Goal: Task Accomplishment & Management: Manage account settings

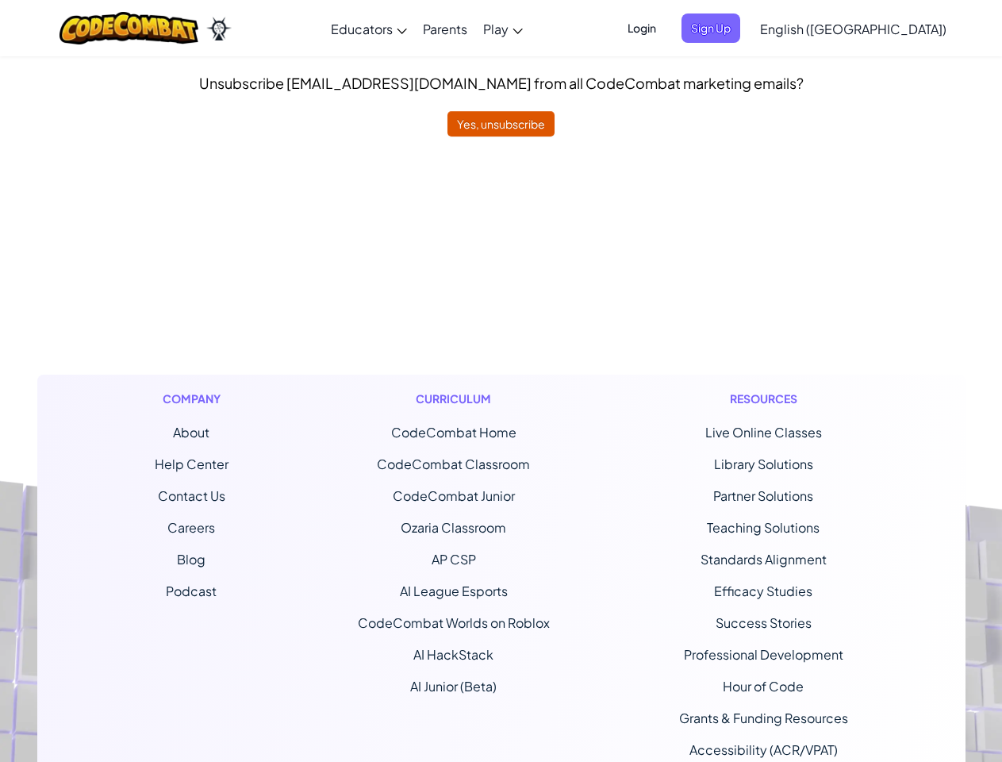
click at [501, 381] on div "Curriculum CodeCombat Home CodeCombat Classroom CodeCombat Junior Ozaria Classr…" at bounding box center [454, 588] width 216 height 429
click at [666, 28] on span "Login" at bounding box center [642, 27] width 48 height 29
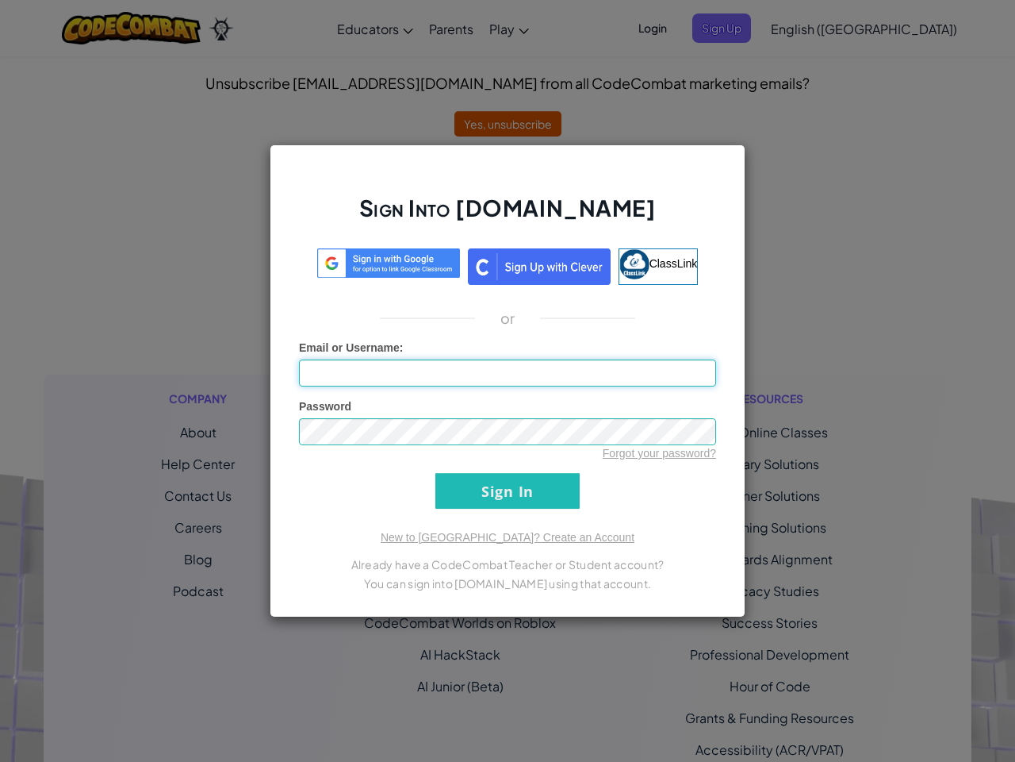
click at [738, 28] on div "Sign Into [DOMAIN_NAME] ClassLink or Unknown Error Email or Username : Password…" at bounding box center [507, 381] width 1015 height 762
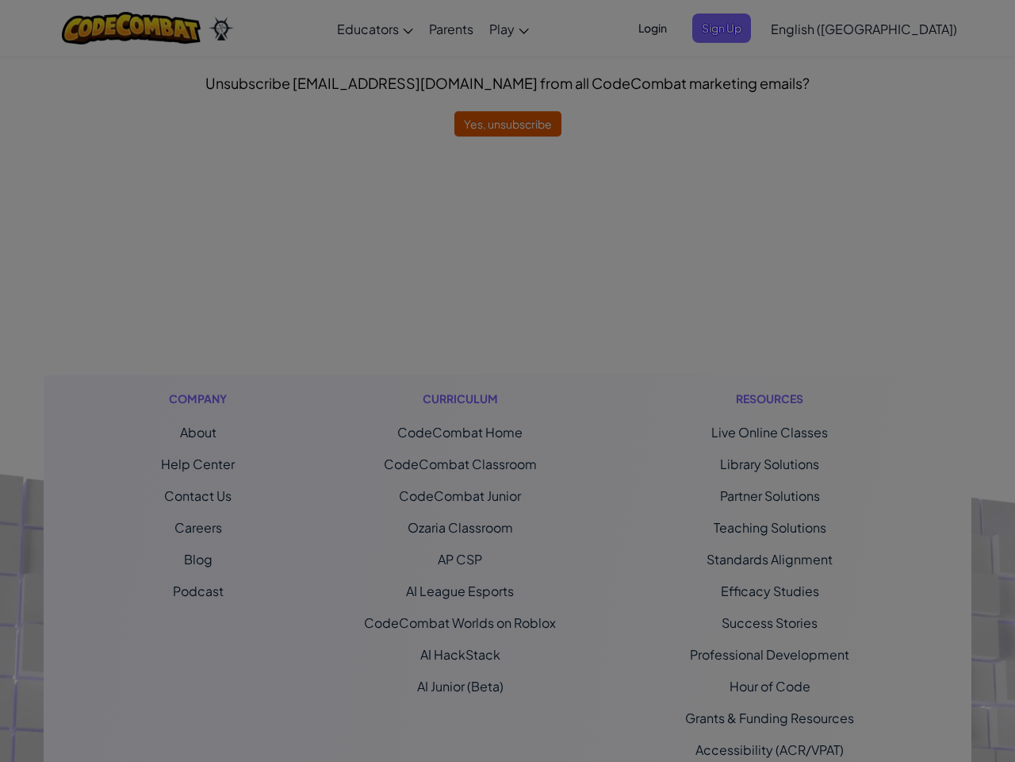
click at [808, 28] on div "Sign Into [DOMAIN_NAME] ClassLink or Unknown Error Email or Username : Password…" at bounding box center [507, 381] width 1015 height 762
click at [808, 28] on div at bounding box center [507, 381] width 1015 height 762
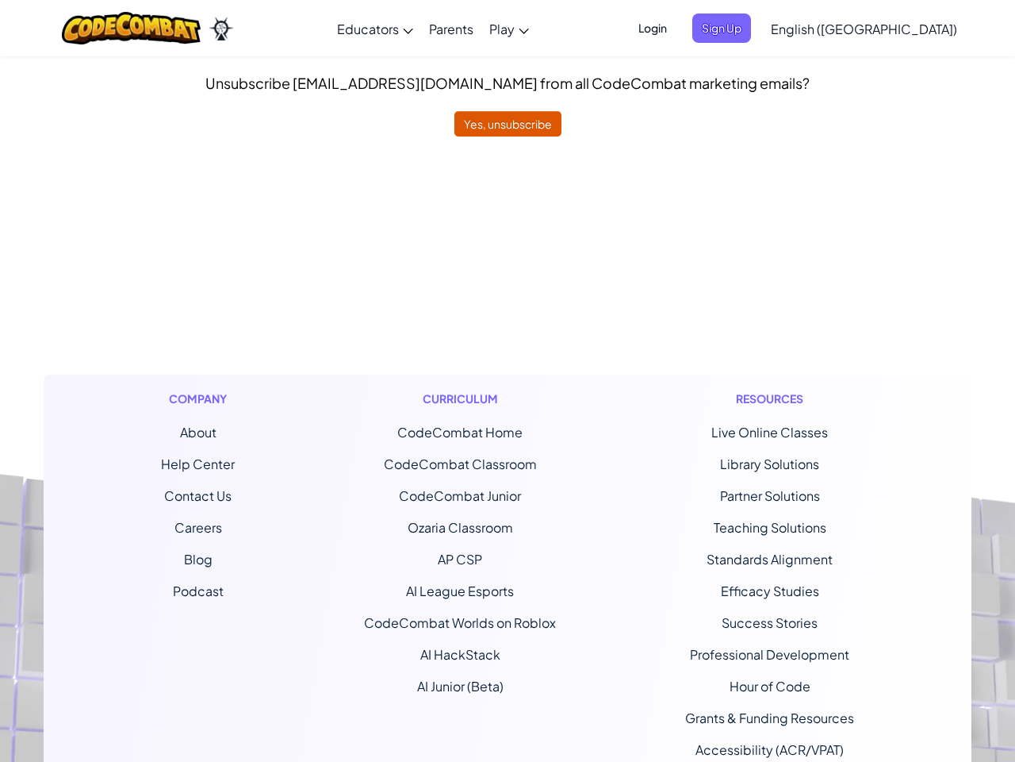
click at [892, 29] on span "English ([GEOGRAPHIC_DATA])" at bounding box center [864, 29] width 186 height 17
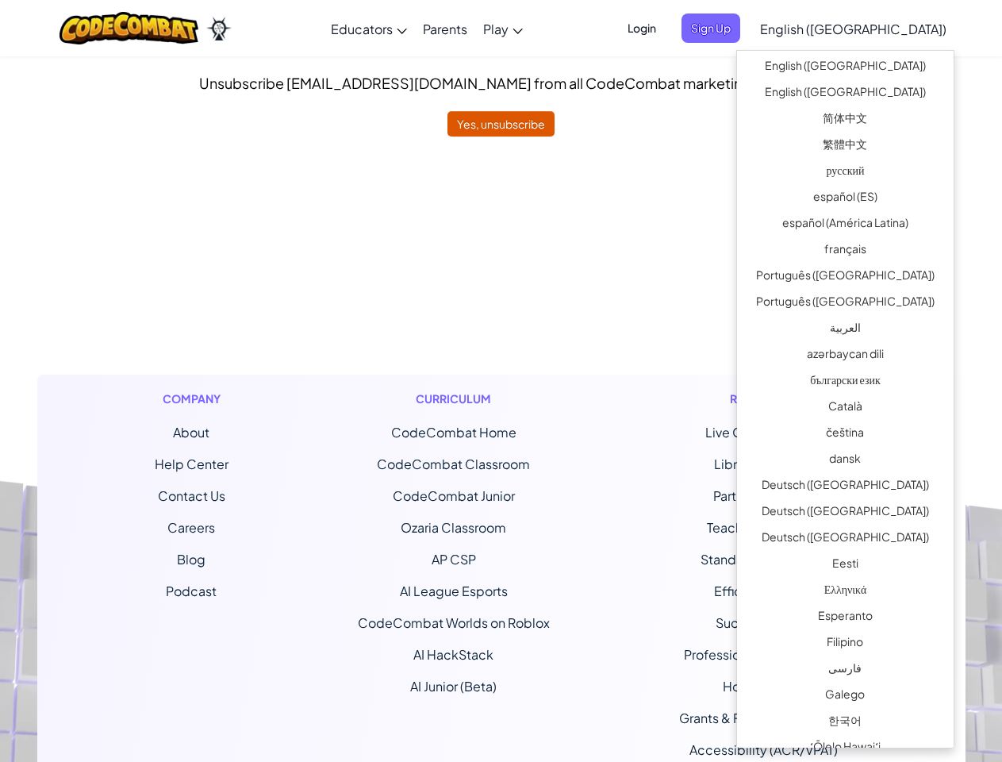
click at [501, 449] on ul "CodeCombat Home CodeCombat Classroom CodeCombat Junior Ozaria Classroom AP CSP …" at bounding box center [454, 559] width 192 height 273
